Goal: Information Seeking & Learning: Learn about a topic

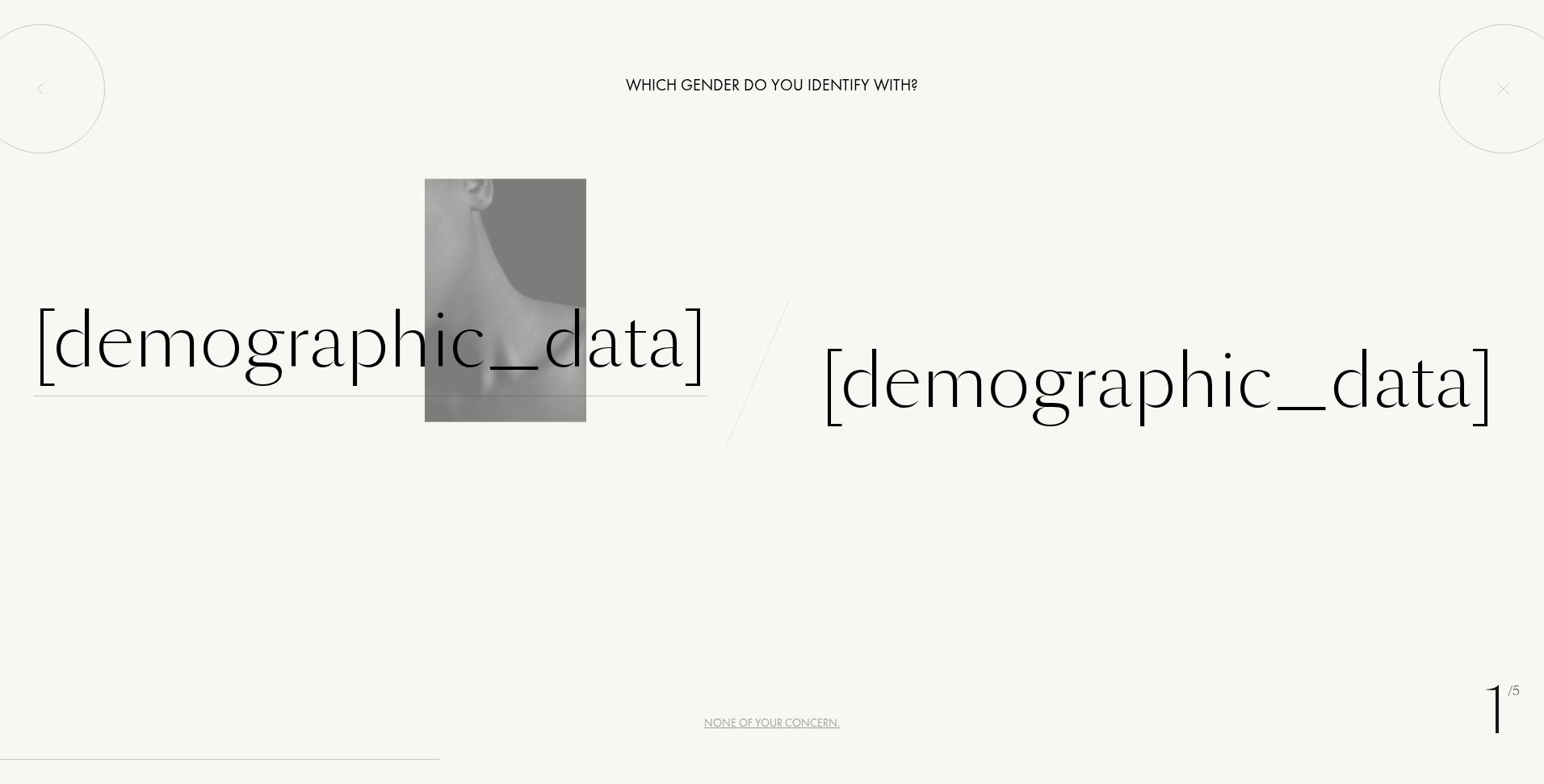
click at [577, 395] on div "[DEMOGRAPHIC_DATA]" at bounding box center [370, 342] width 674 height 109
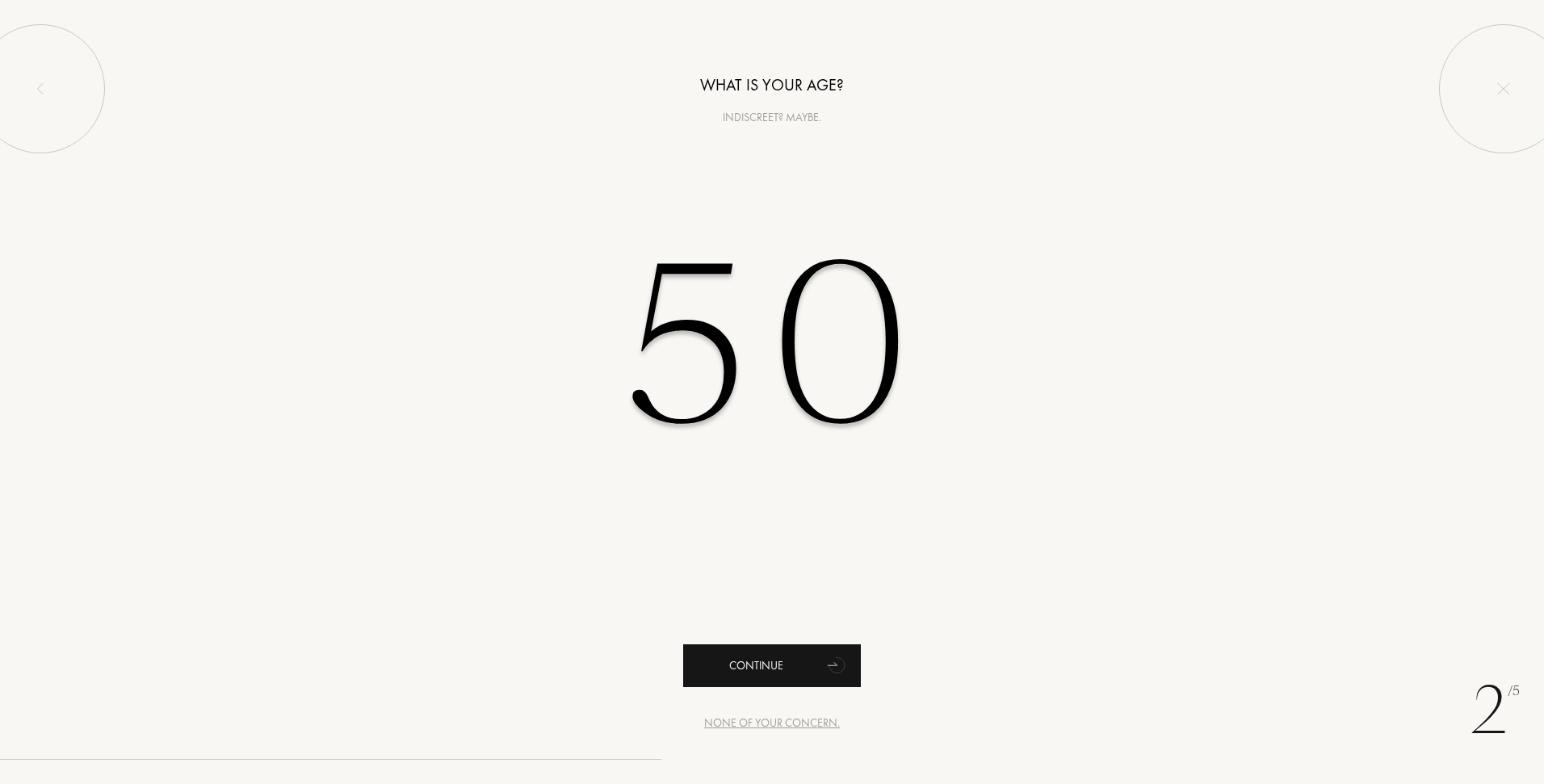
type input "50"
click at [788, 662] on div "Continue" at bounding box center [772, 665] width 178 height 43
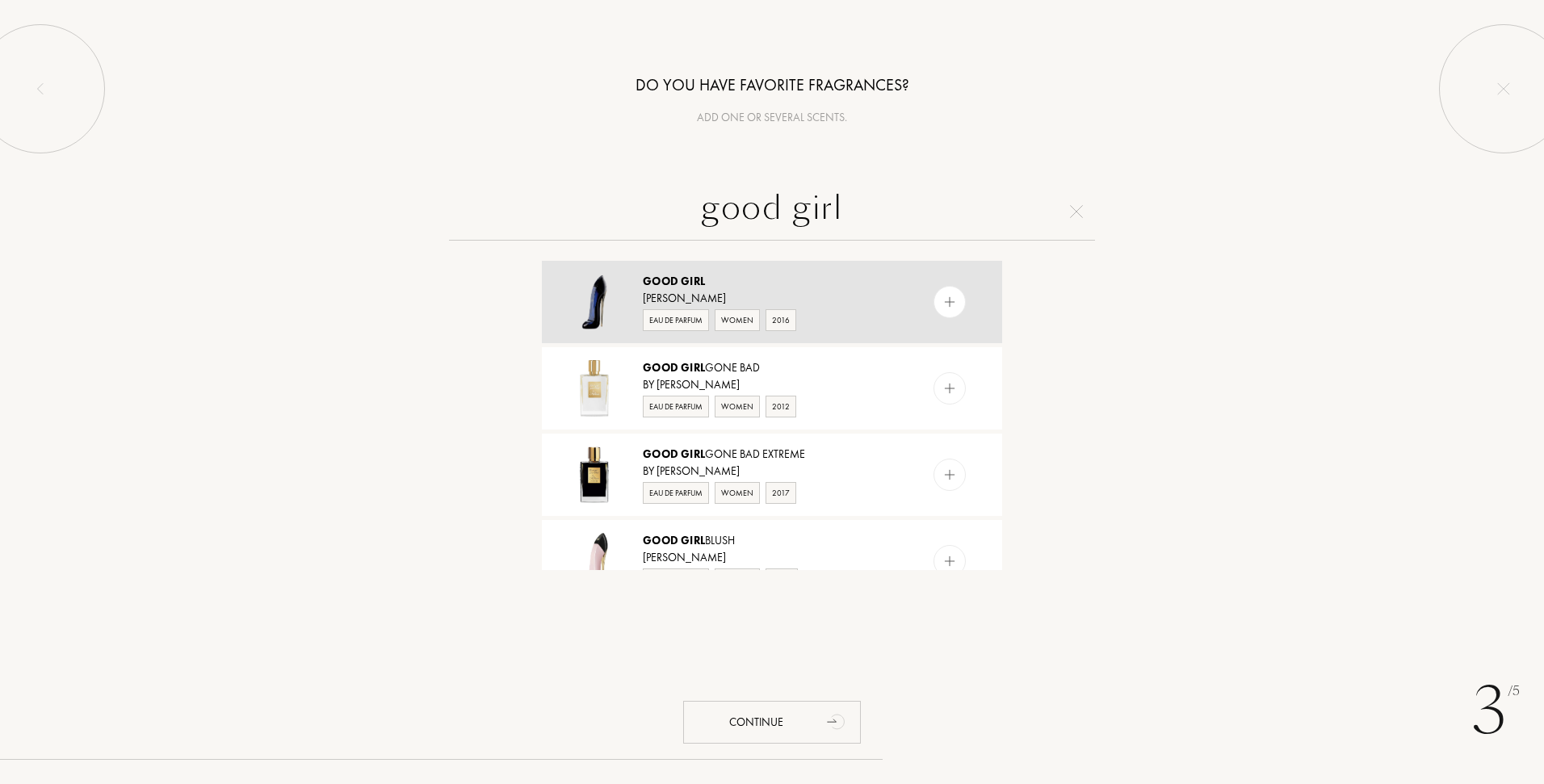
type input "good girl"
click at [949, 306] on img at bounding box center [951, 303] width 16 height 16
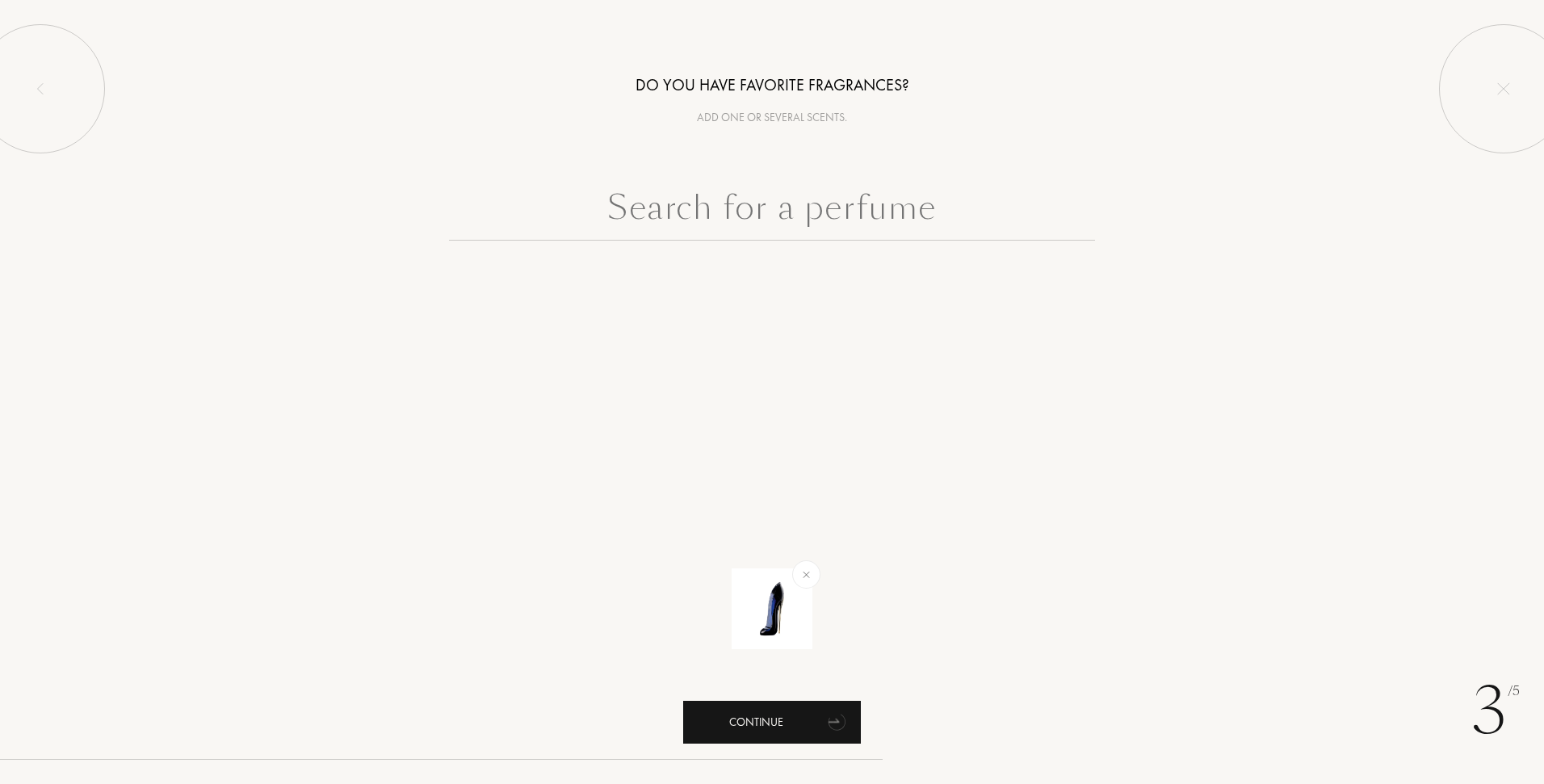
click at [799, 729] on div "Continue" at bounding box center [772, 722] width 178 height 43
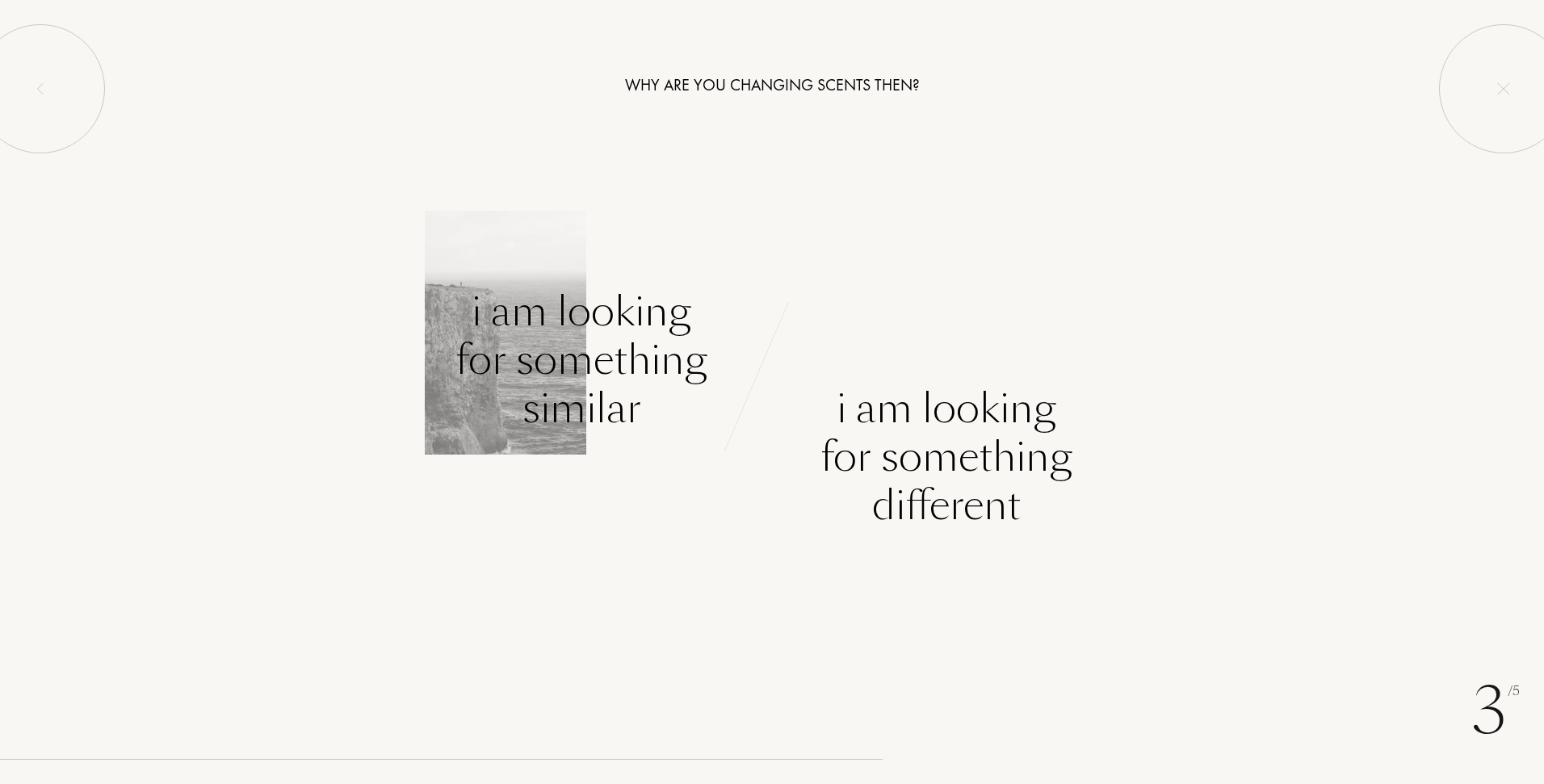
click at [565, 318] on div "I am looking for something similar" at bounding box center [581, 360] width 252 height 146
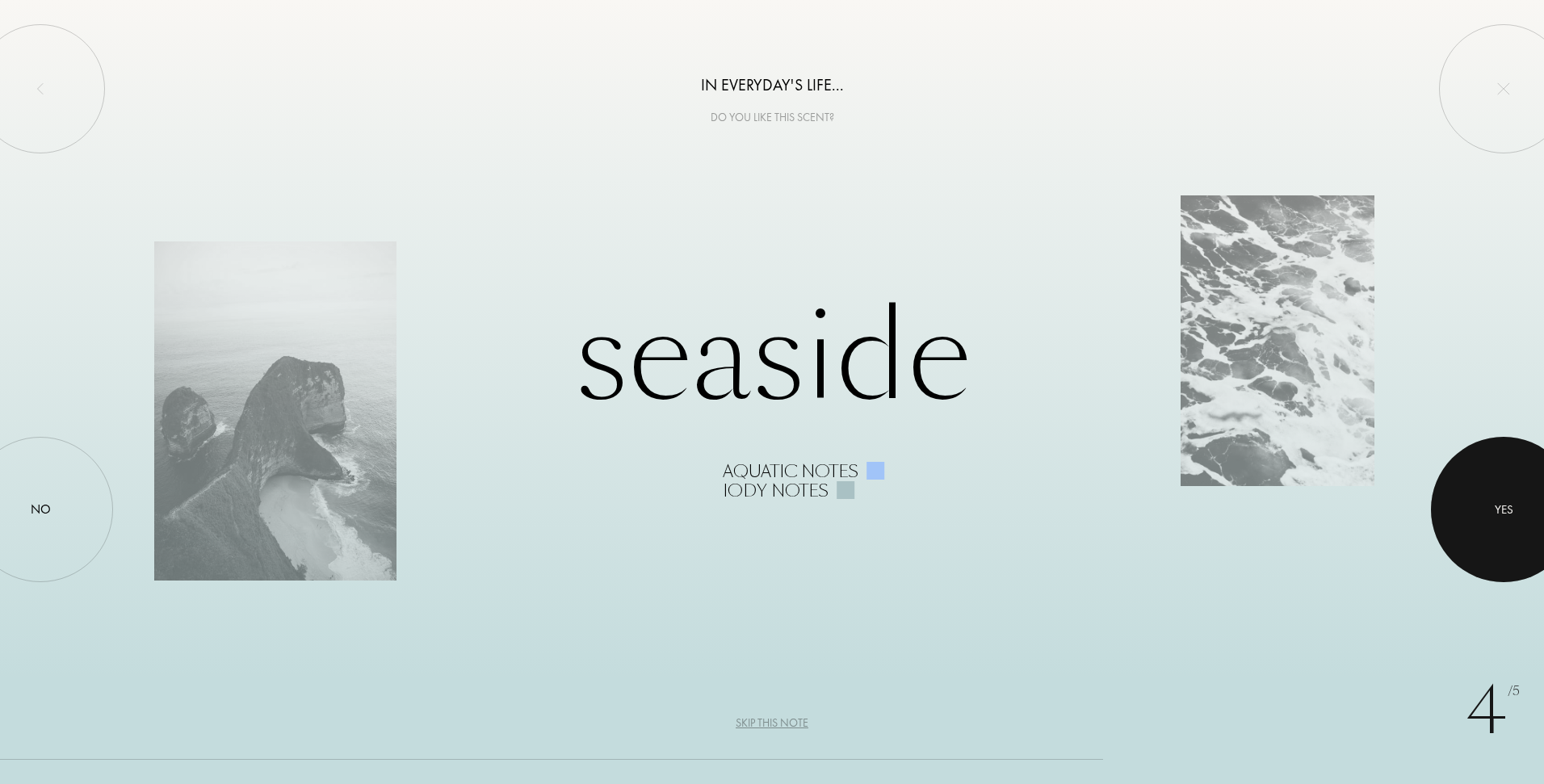
click at [1486, 524] on div at bounding box center [1504, 509] width 146 height 146
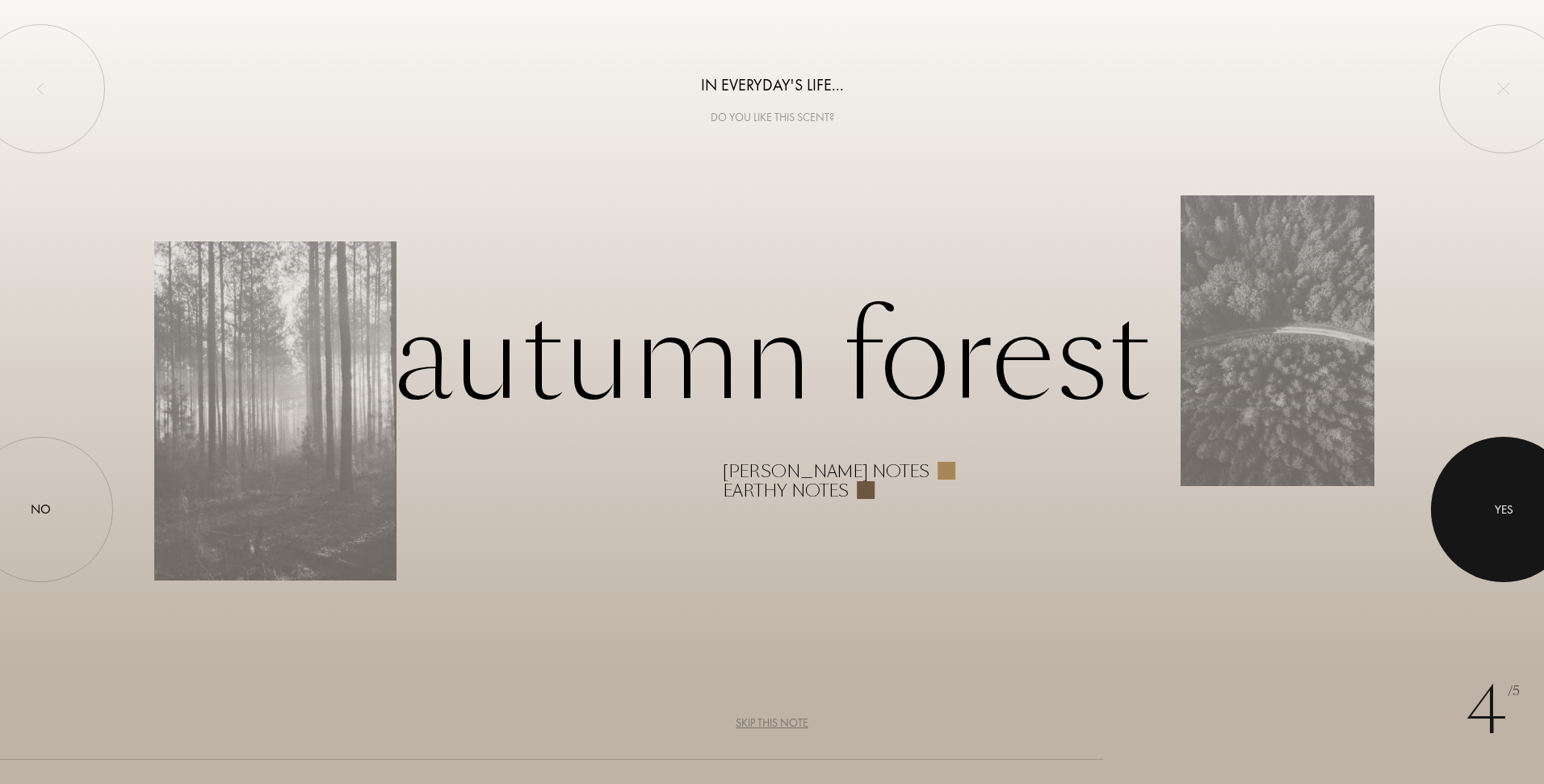
click at [1483, 479] on div at bounding box center [1504, 509] width 146 height 146
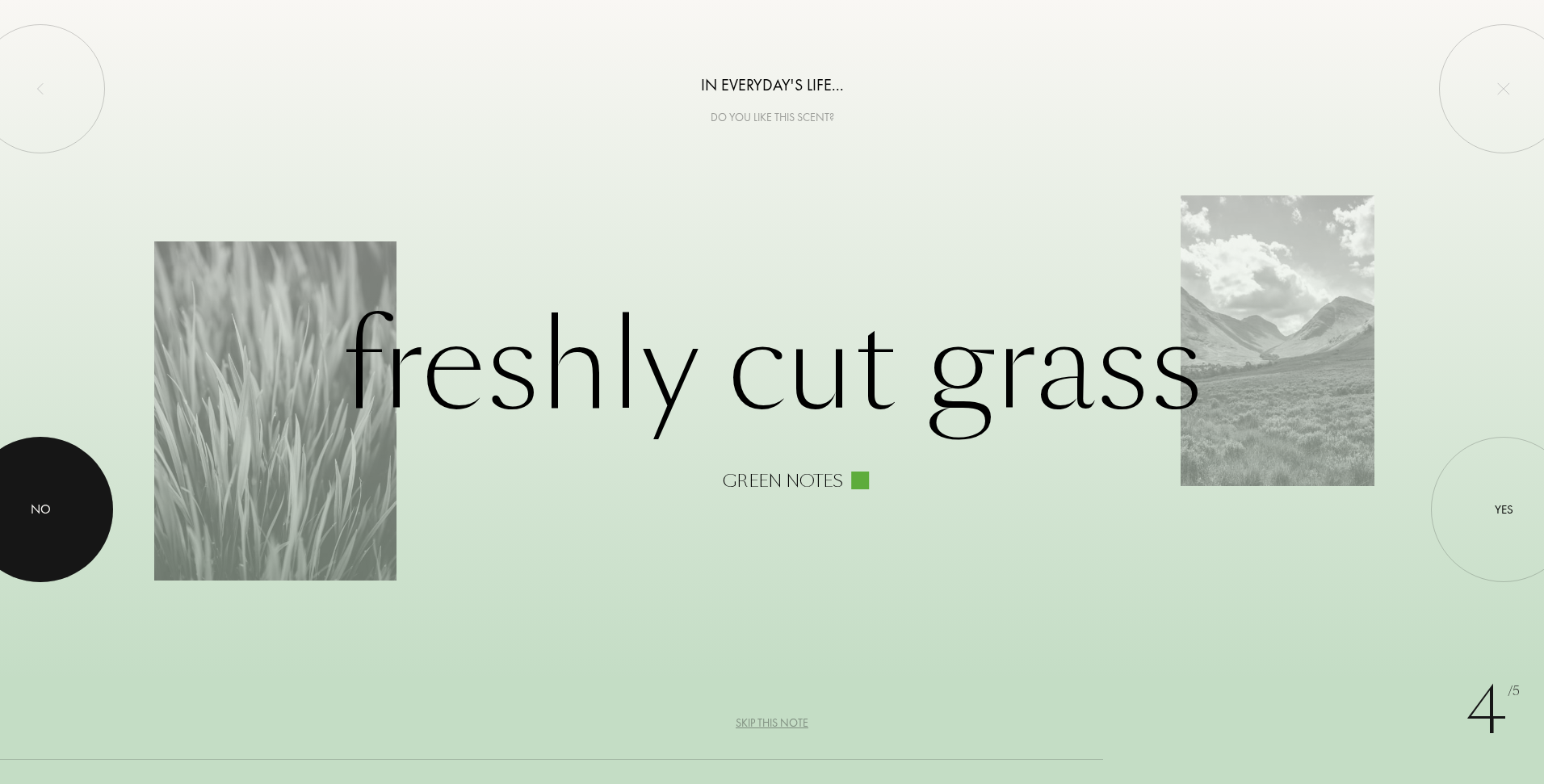
click at [50, 528] on div at bounding box center [40, 509] width 146 height 146
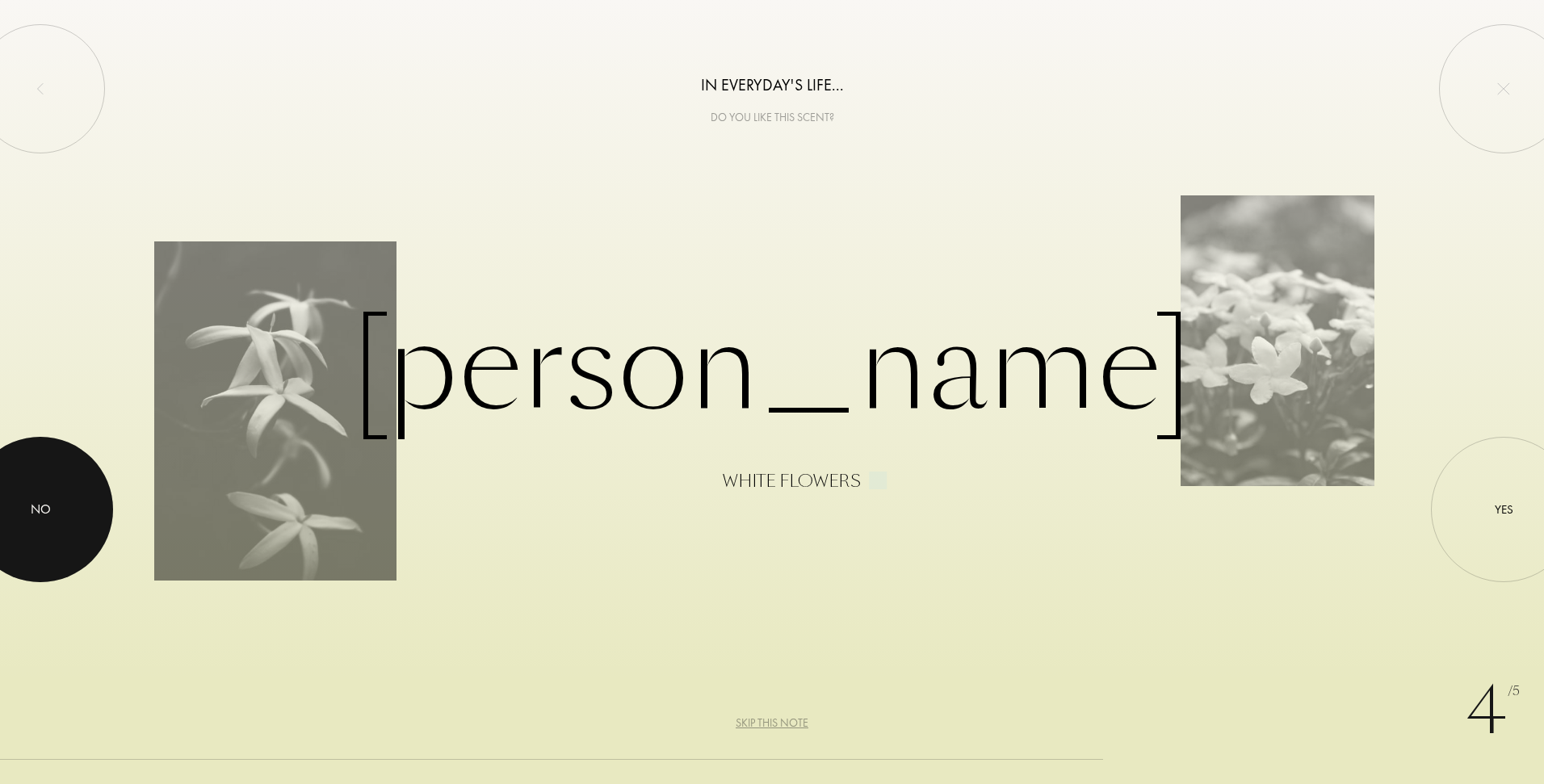
click at [62, 508] on div at bounding box center [40, 509] width 146 height 146
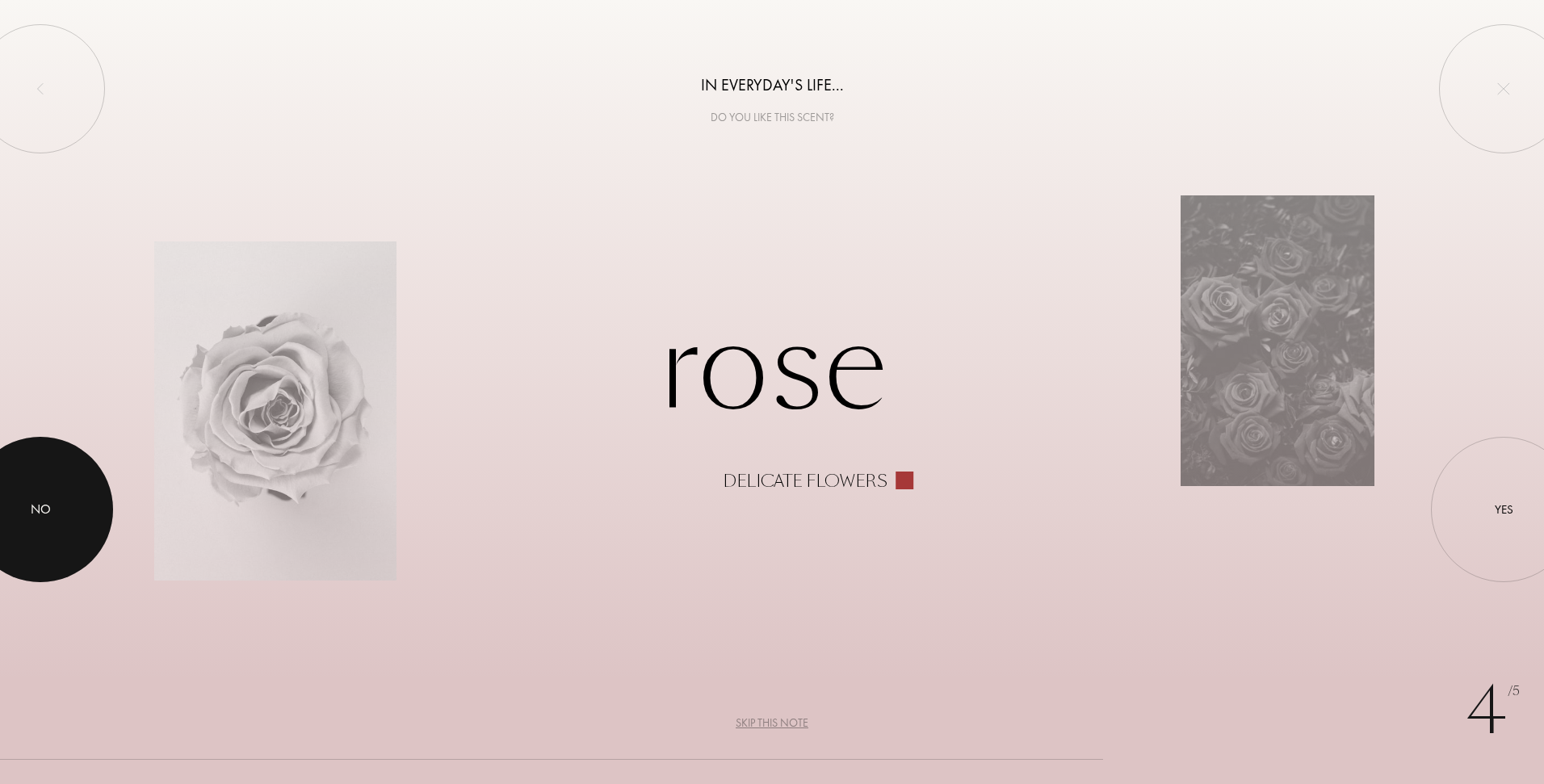
click at [62, 508] on div at bounding box center [40, 509] width 146 height 146
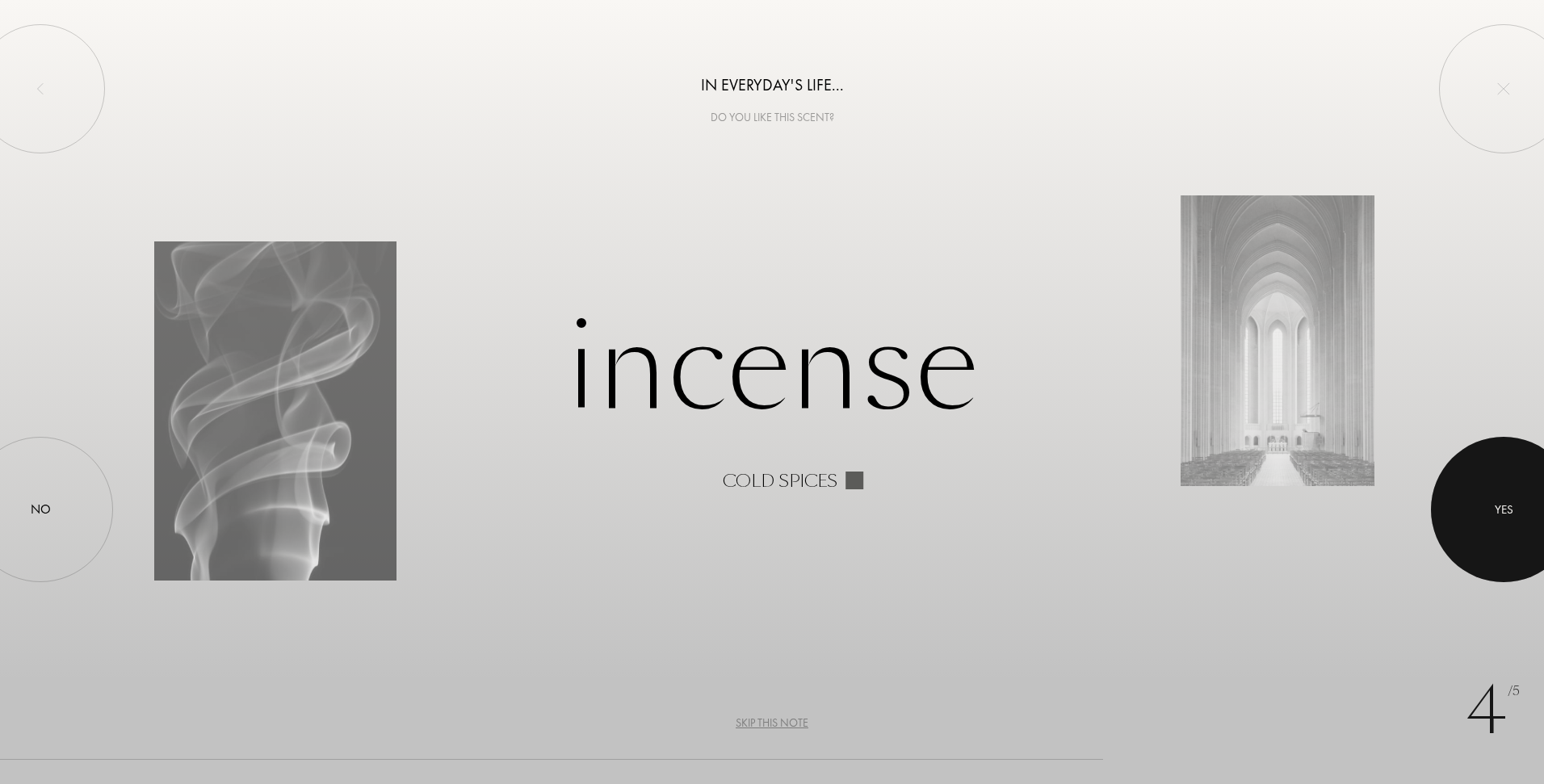
click at [1479, 488] on div at bounding box center [1504, 509] width 146 height 146
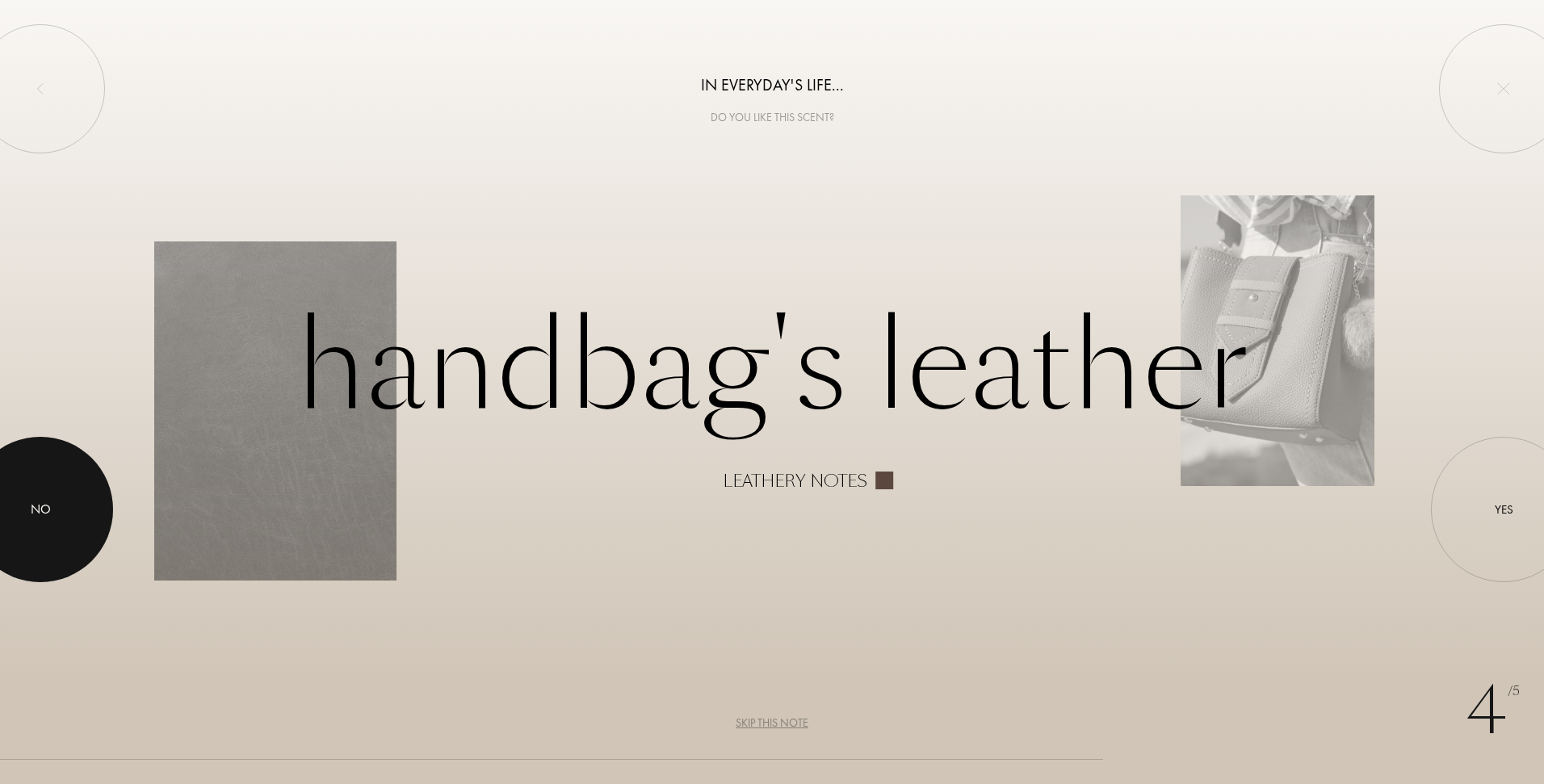
click at [92, 533] on div at bounding box center [40, 509] width 146 height 146
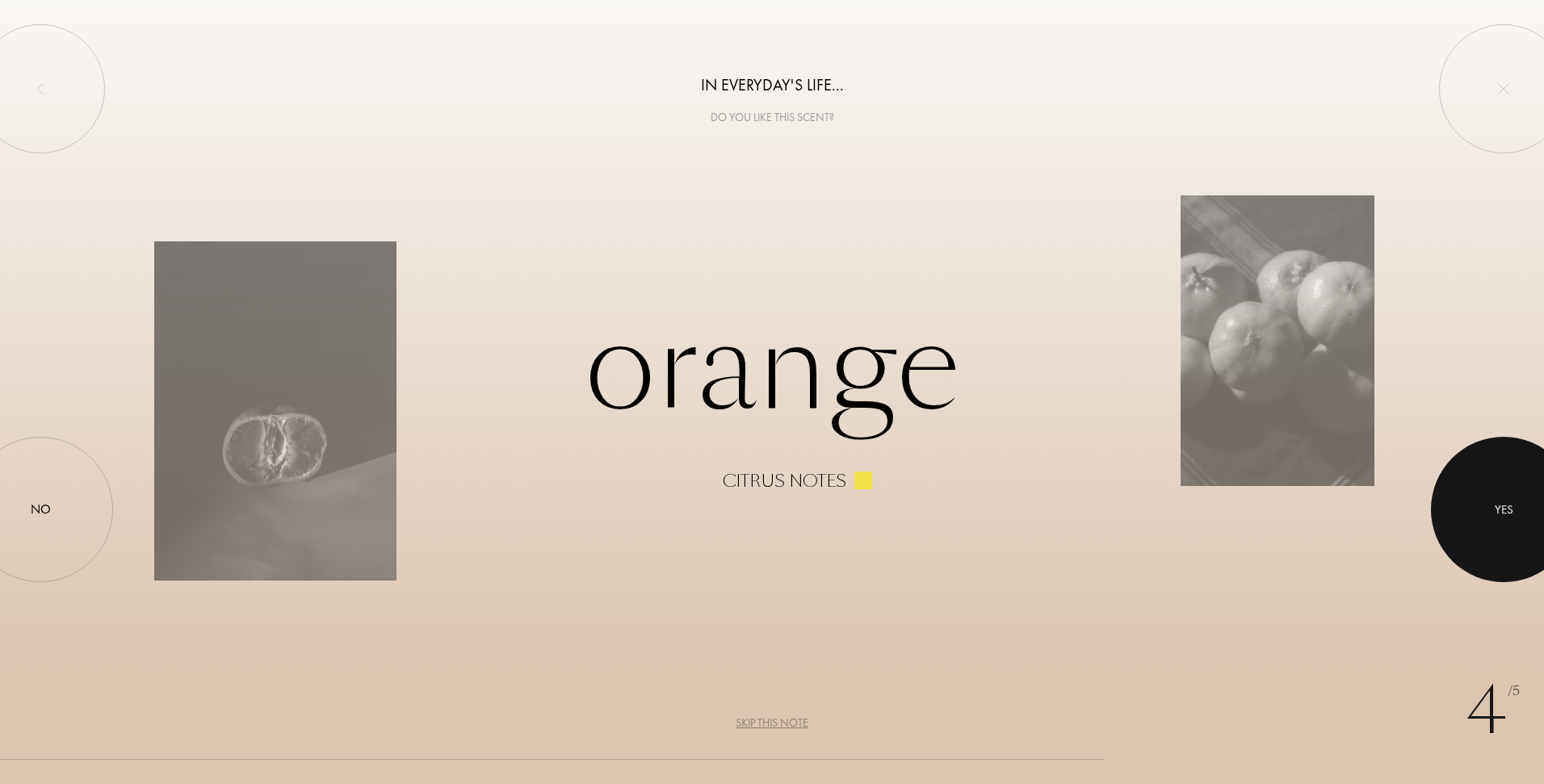
click at [1512, 522] on div at bounding box center [1504, 509] width 146 height 146
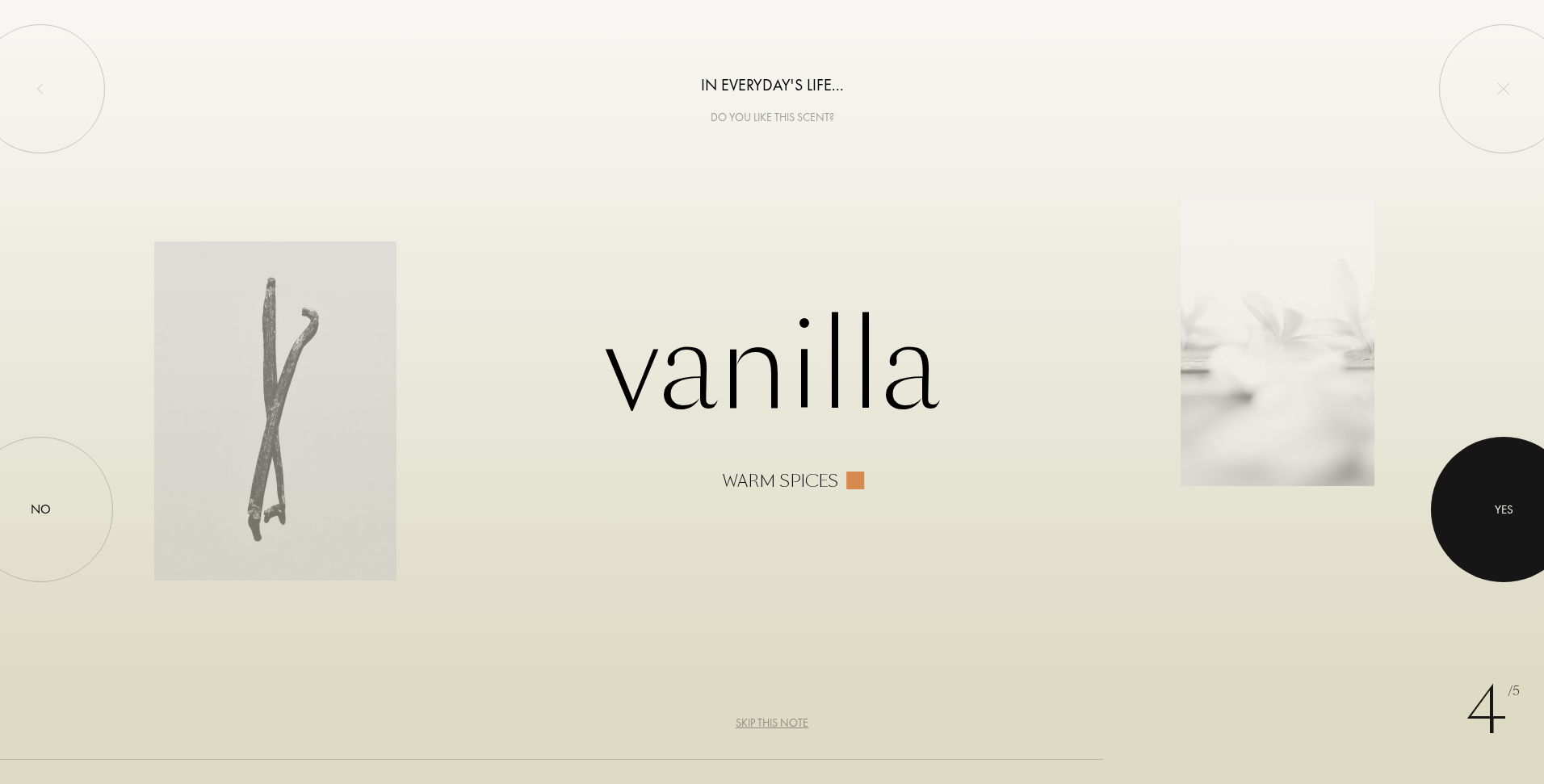
click at [1512, 522] on div at bounding box center [1504, 509] width 146 height 146
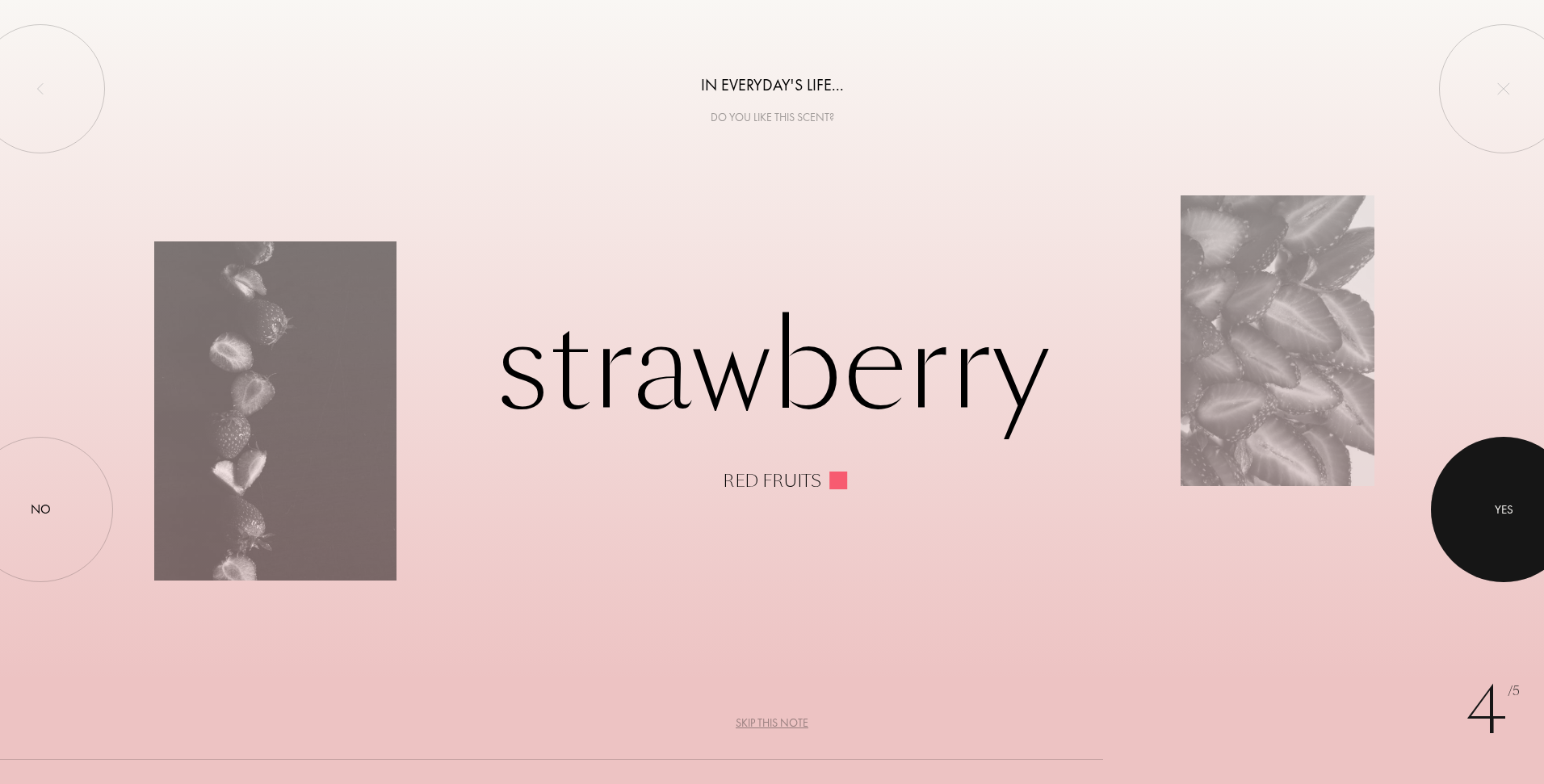
click at [1512, 522] on div at bounding box center [1504, 509] width 146 height 146
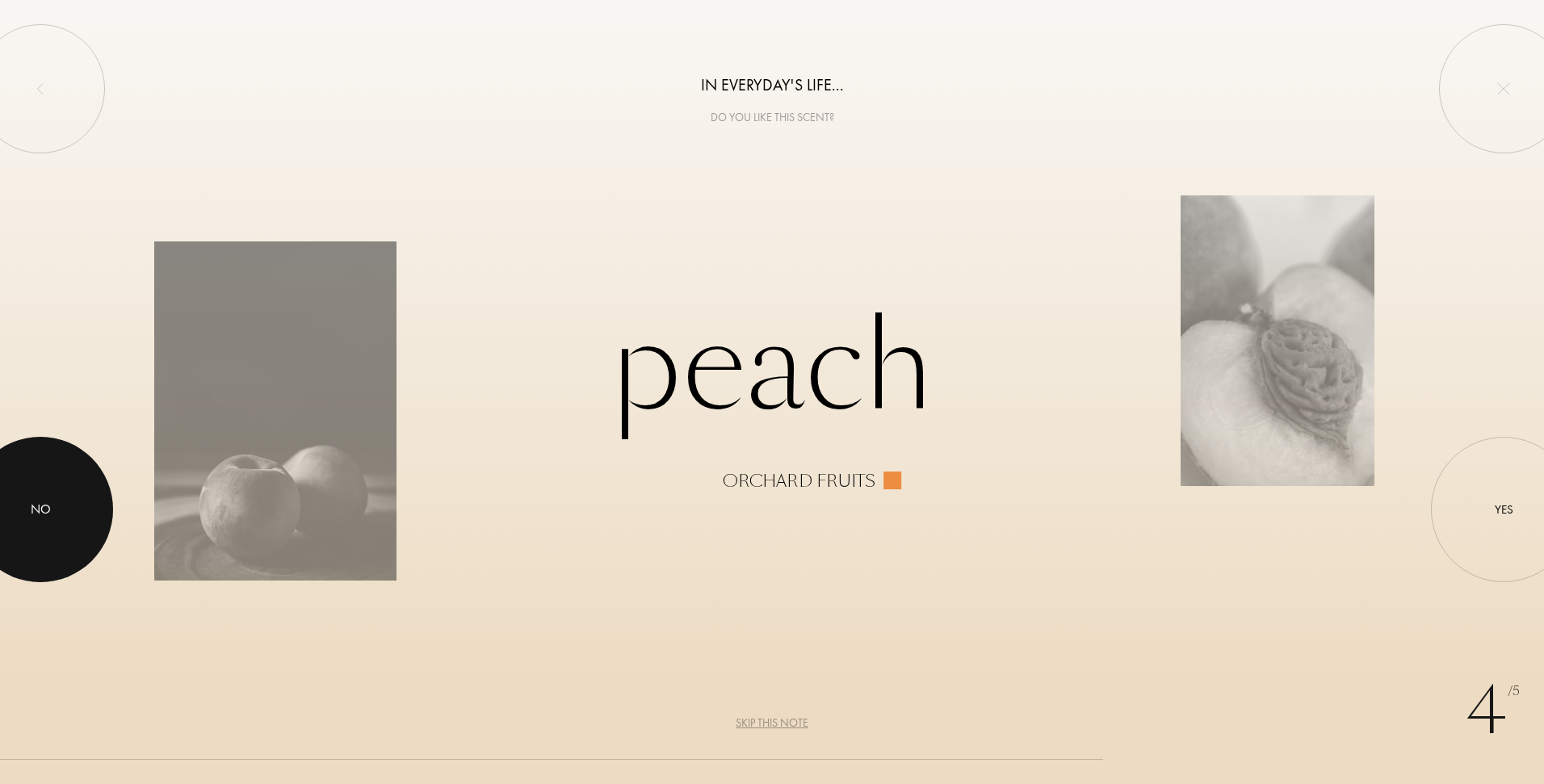
click at [25, 512] on div at bounding box center [40, 509] width 146 height 146
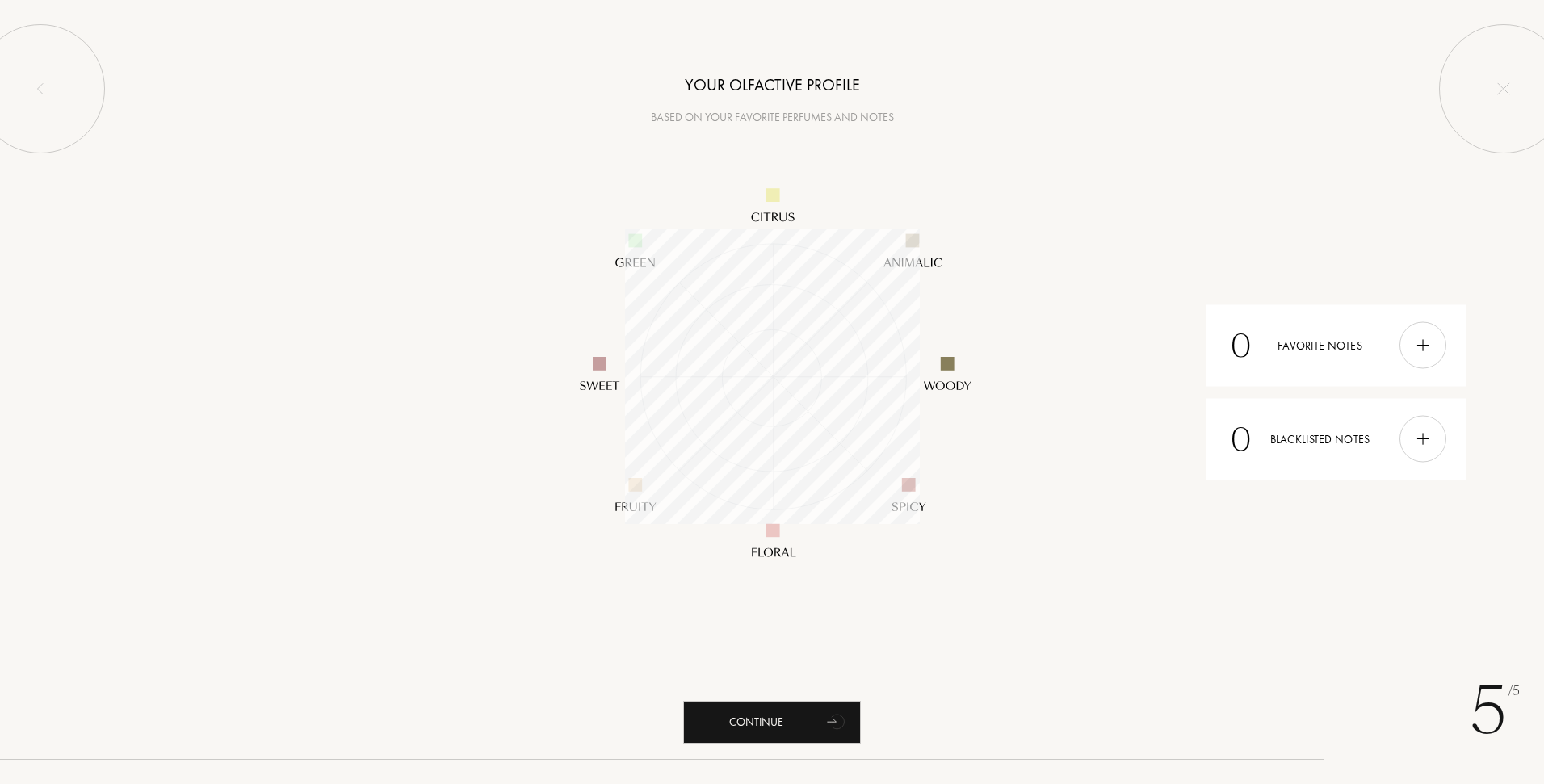
scroll to position [295, 295]
click at [1424, 347] on img at bounding box center [1423, 345] width 17 height 17
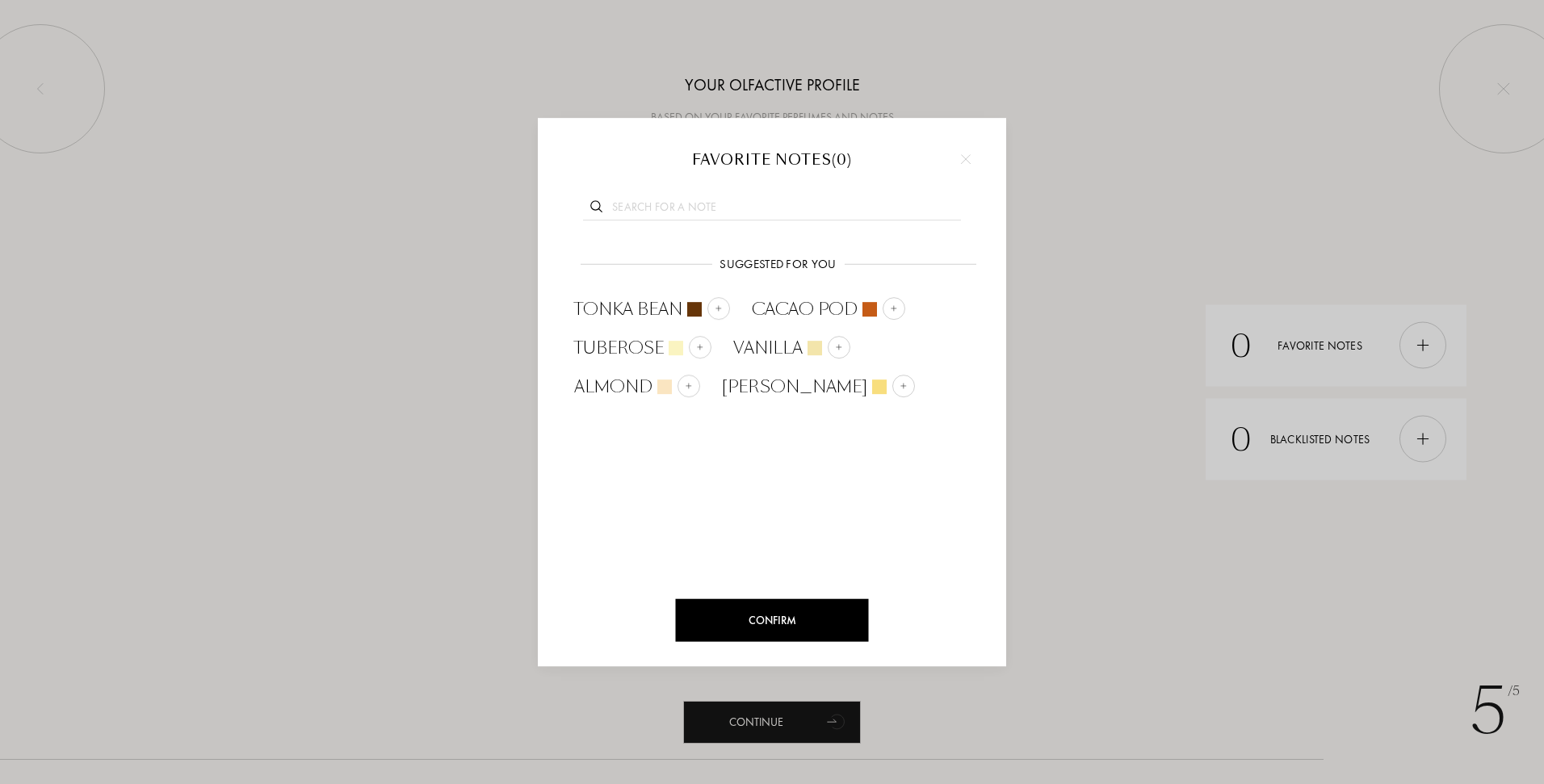
click at [963, 159] on img at bounding box center [966, 159] width 10 height 10
